Goal: Register for event/course

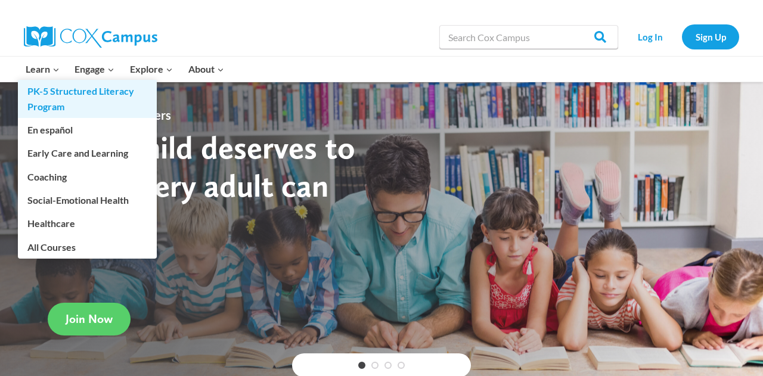
click at [37, 89] on link "PK-5 Structured Literacy Program" at bounding box center [87, 99] width 139 height 38
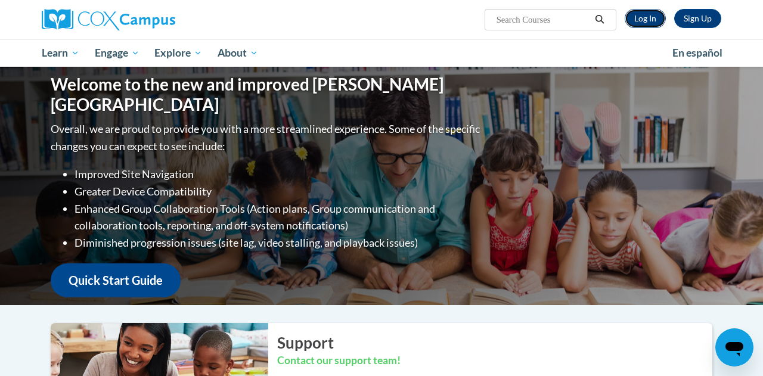
click at [644, 24] on link "Log In" at bounding box center [645, 18] width 41 height 19
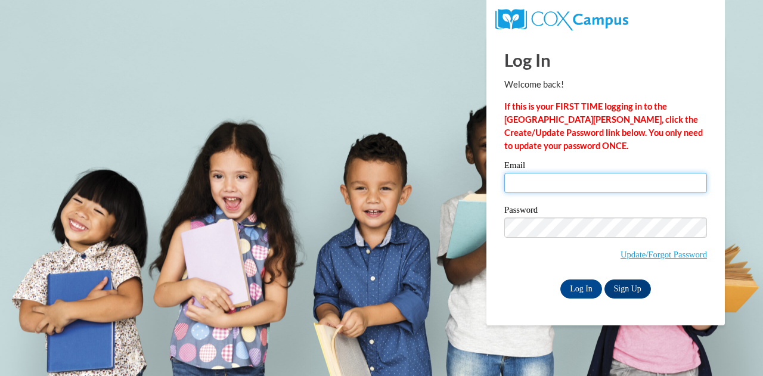
click at [568, 182] on input "Email" at bounding box center [605, 183] width 203 height 20
type input "metzerj@oasd.org"
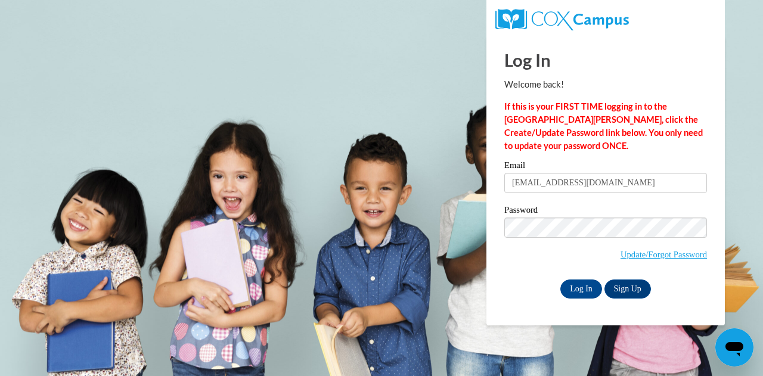
click at [546, 245] on span "Update/Forgot Password" at bounding box center [605, 242] width 203 height 49
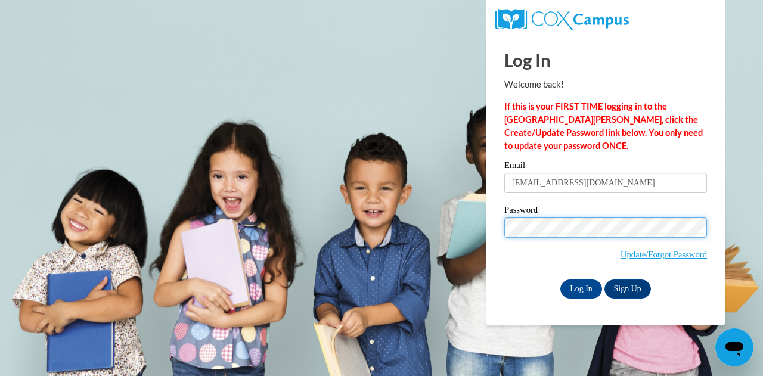
click at [560, 280] on input "Log In" at bounding box center [581, 289] width 42 height 19
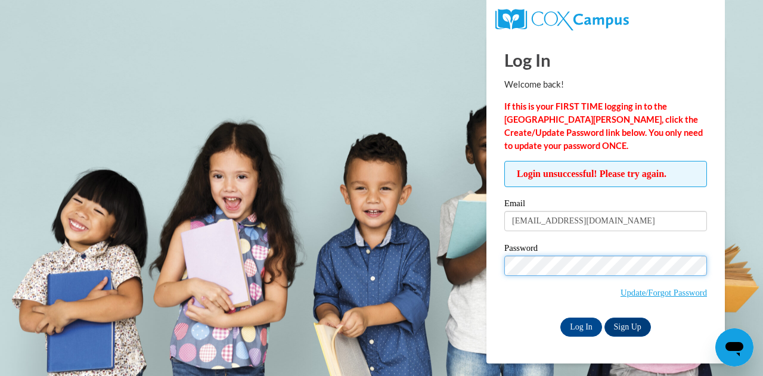
click at [560, 318] on input "Log In" at bounding box center [581, 327] width 42 height 19
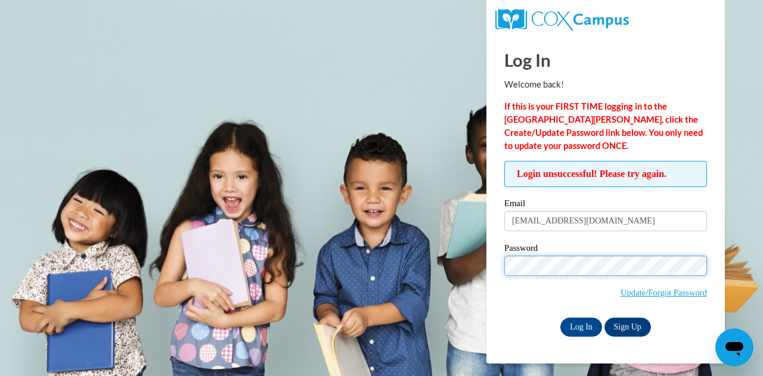
click at [560, 318] on input "Log In" at bounding box center [581, 327] width 42 height 19
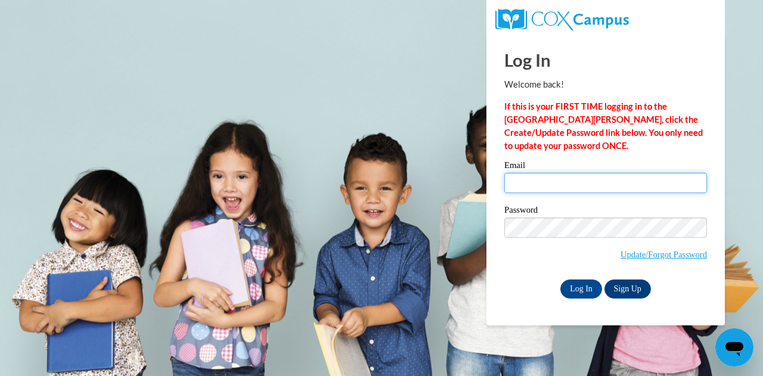
drag, startPoint x: 0, startPoint y: 0, endPoint x: 563, endPoint y: 188, distance: 593.9
click at [563, 187] on input "Email" at bounding box center [605, 183] width 203 height 20
type input "metzerj@oasd.org"
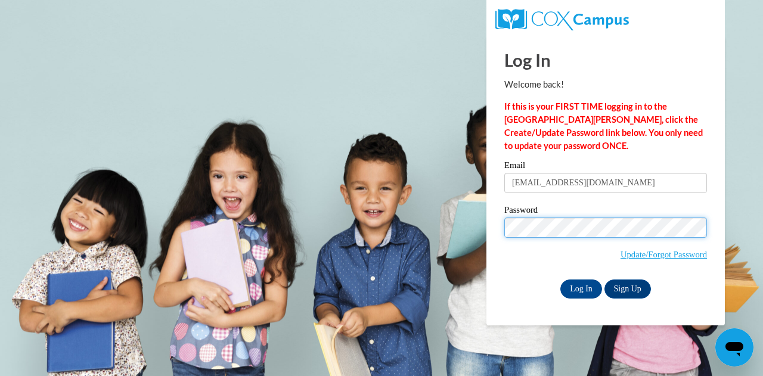
click at [560, 280] on input "Log In" at bounding box center [581, 289] width 42 height 19
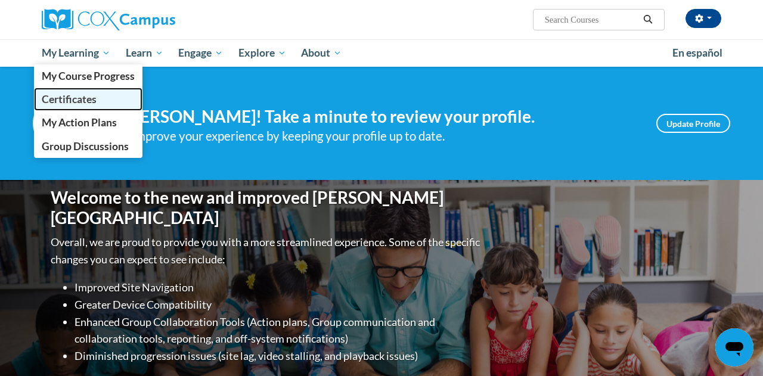
click at [48, 95] on span "Certificates" at bounding box center [69, 99] width 55 height 13
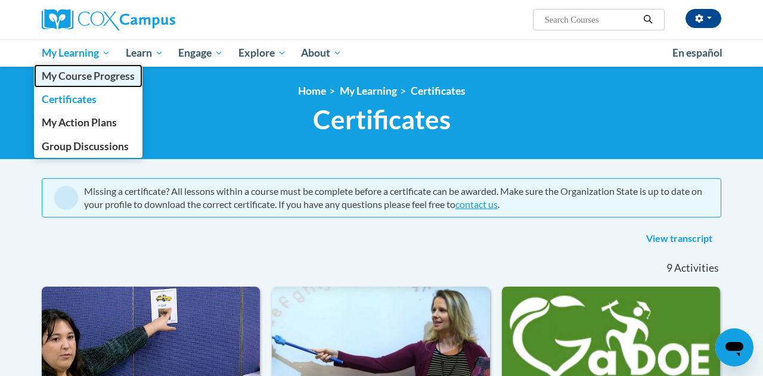
click at [78, 75] on span "My Course Progress" at bounding box center [88, 76] width 93 height 13
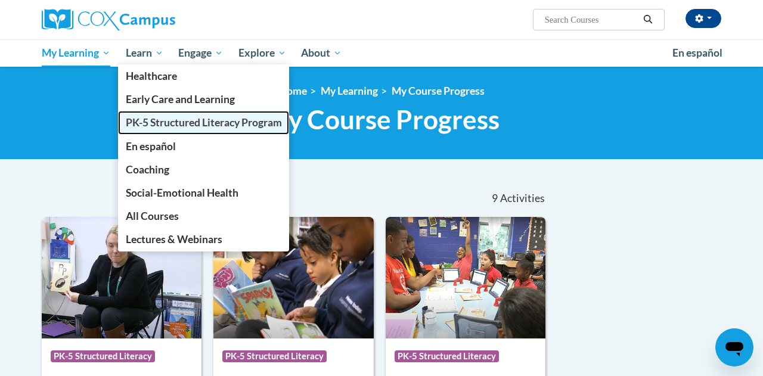
click at [171, 128] on span "PK-5 Structured Literacy Program" at bounding box center [204, 122] width 156 height 13
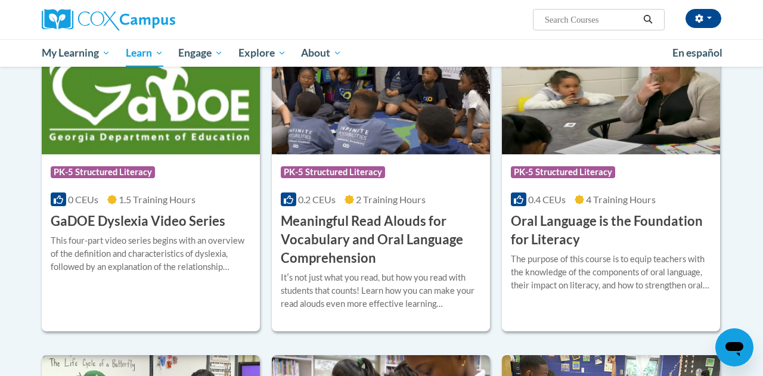
scroll to position [746, 0]
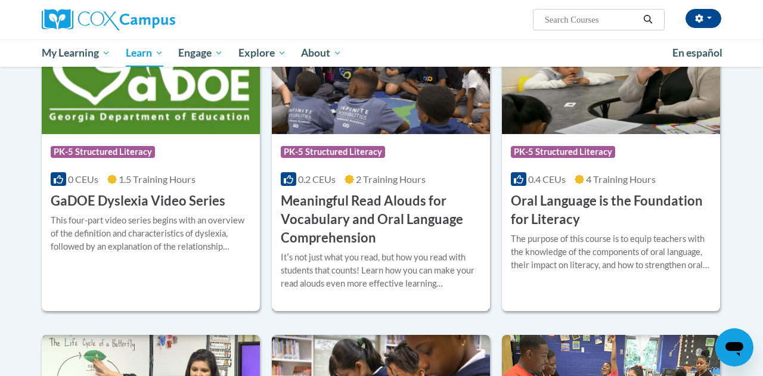
click at [374, 221] on h3 "Meaningful Read Alouds for Vocabulary and Oral Language Comprehension" at bounding box center [381, 219] width 200 height 55
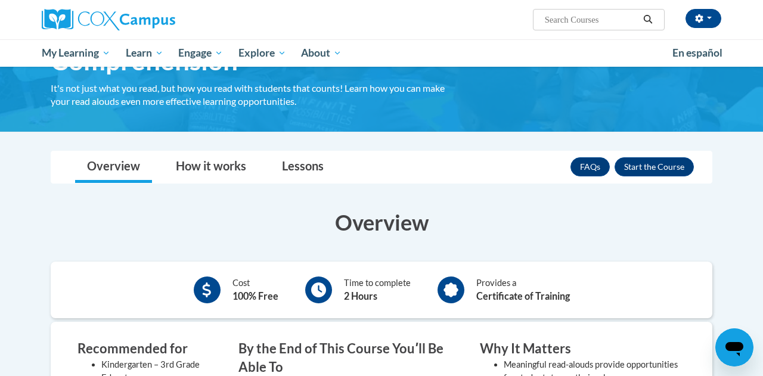
scroll to position [65, 0]
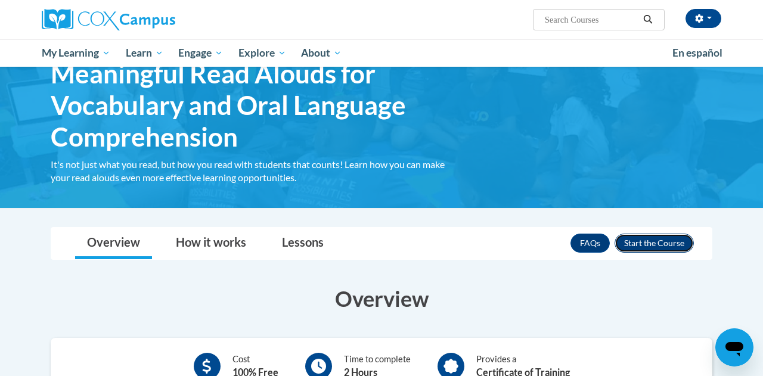
click at [679, 248] on button "Enroll" at bounding box center [654, 243] width 79 height 19
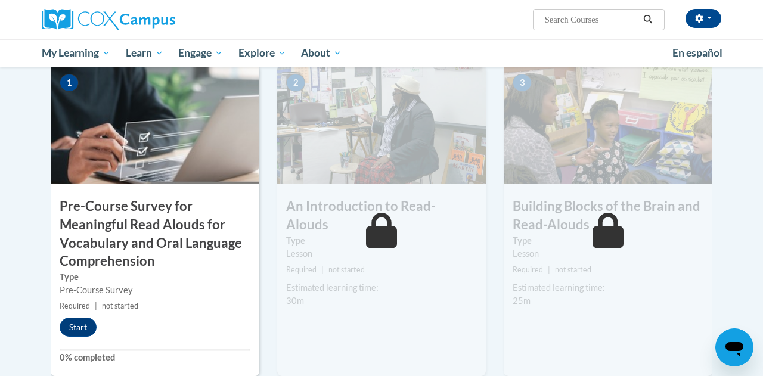
scroll to position [386, 0]
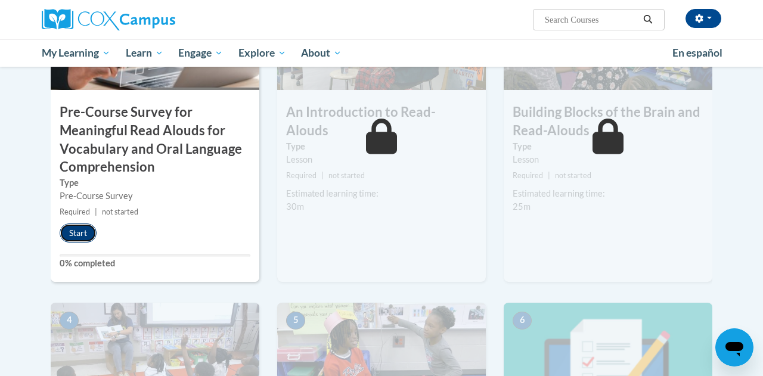
click at [79, 241] on button "Start" at bounding box center [78, 233] width 37 height 19
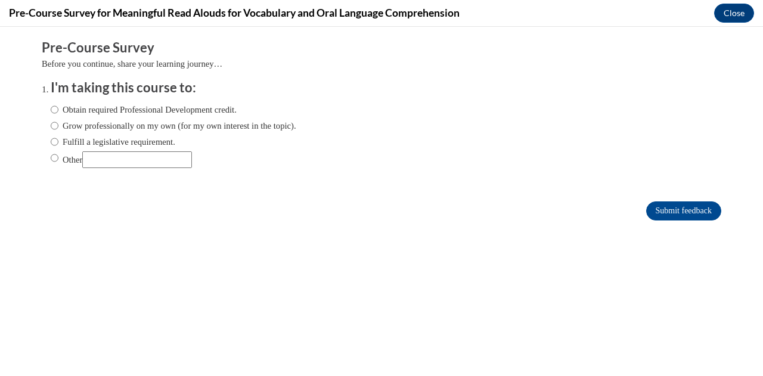
scroll to position [0, 0]
click at [55, 106] on input "Obtain required Professional Development credit." at bounding box center [55, 109] width 8 height 13
radio input "true"
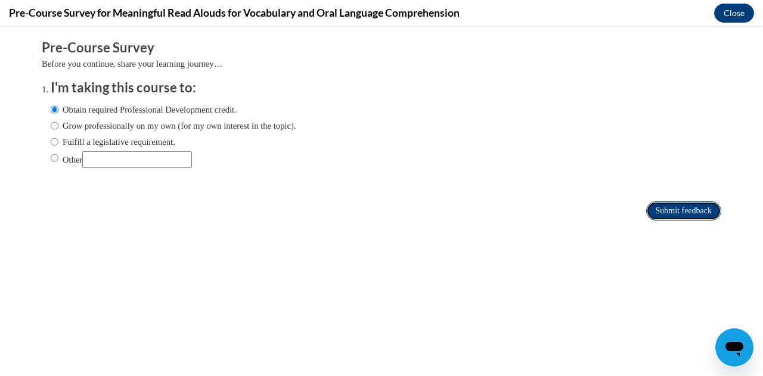
click at [665, 210] on input "Submit feedback" at bounding box center [683, 211] width 75 height 19
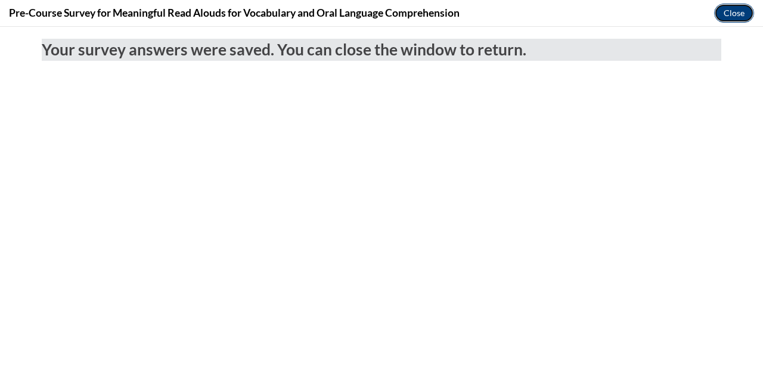
click at [736, 14] on button "Close" at bounding box center [734, 13] width 40 height 19
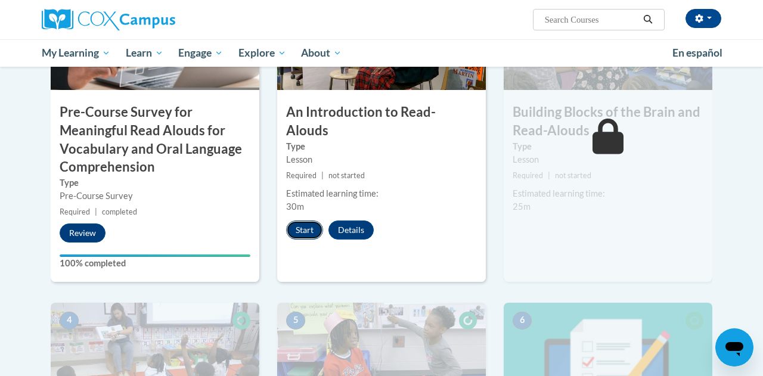
click at [301, 221] on button "Start" at bounding box center [304, 230] width 37 height 19
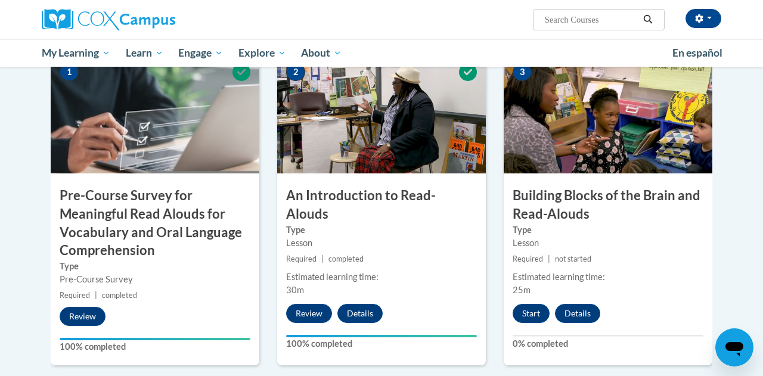
scroll to position [301, 0]
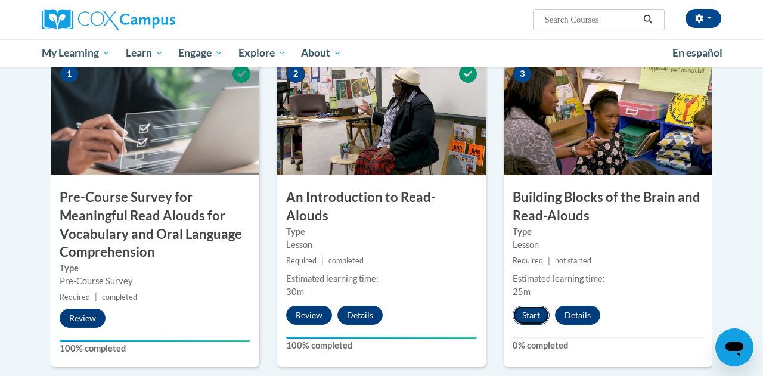
click at [529, 318] on button "Start" at bounding box center [531, 315] width 37 height 19
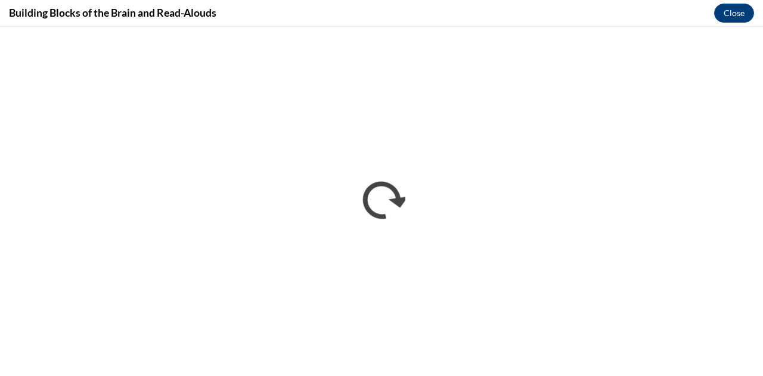
scroll to position [0, 0]
click at [735, 12] on button "Close" at bounding box center [734, 13] width 40 height 19
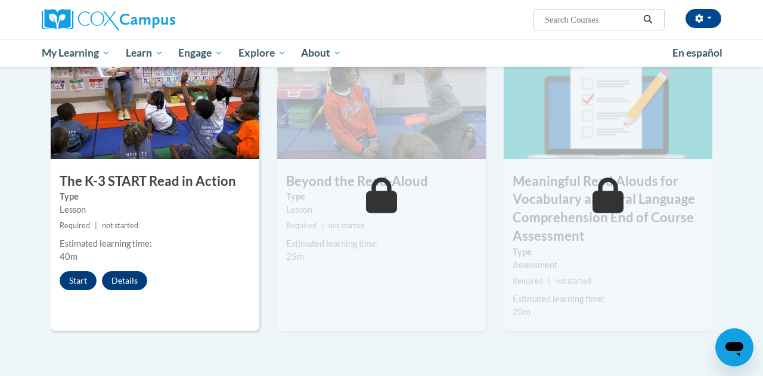
scroll to position [655, 0]
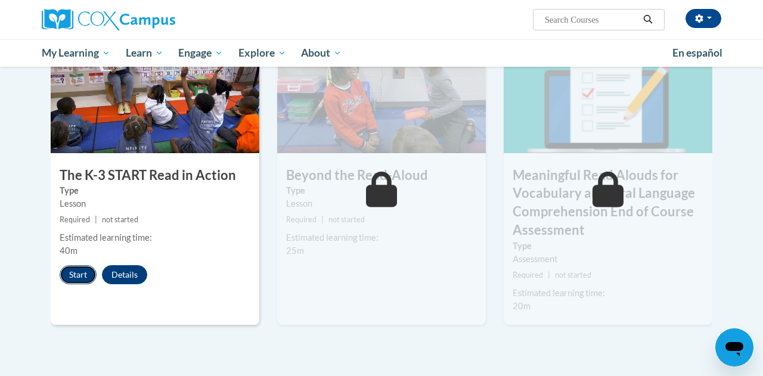
click at [67, 269] on button "Start" at bounding box center [78, 274] width 37 height 19
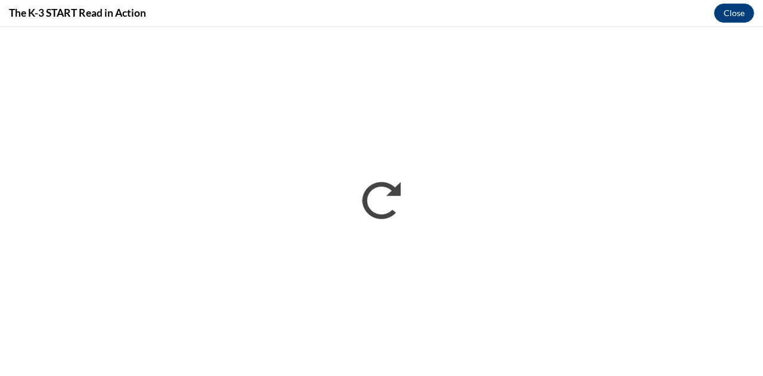
scroll to position [0, 0]
